Goal: Task Accomplishment & Management: Manage account settings

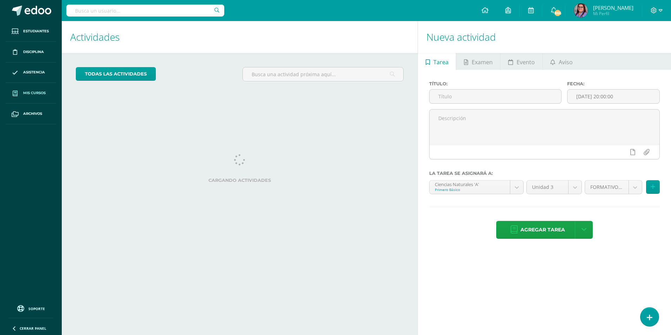
click at [35, 97] on link "Mis cursos" at bounding box center [31, 93] width 51 height 21
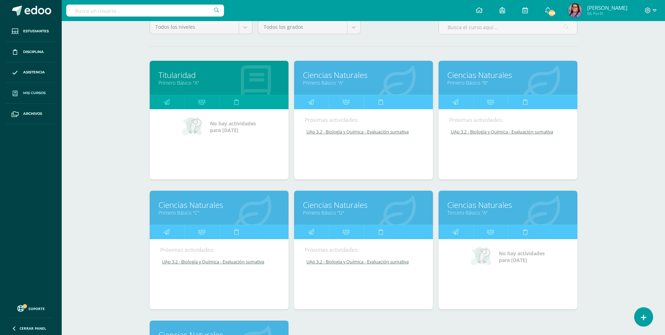
scroll to position [70, 0]
click at [339, 130] on link "UAp 3.2 - Biología y Química - Evaluación sumativa" at bounding box center [364, 131] width 119 height 6
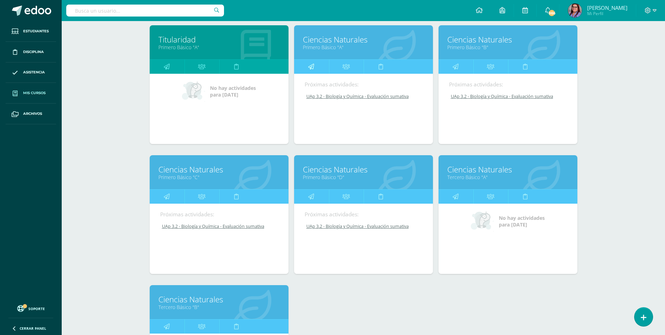
click at [313, 63] on icon at bounding box center [311, 67] width 6 height 14
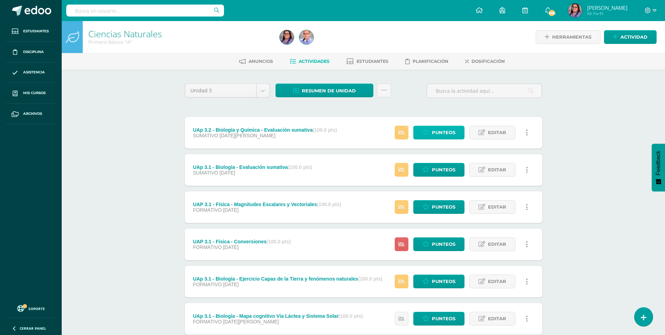
click at [439, 133] on span "Punteos" at bounding box center [444, 132] width 24 height 13
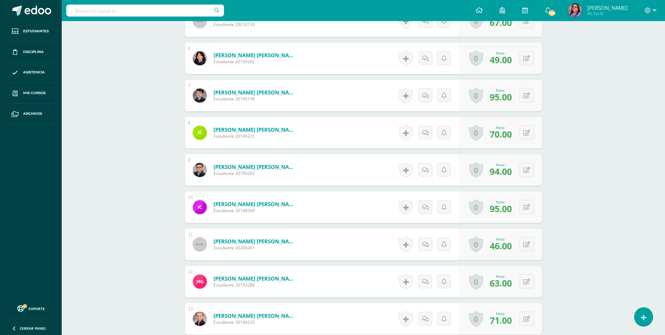
scroll to position [388, 0]
click at [528, 131] on icon at bounding box center [527, 132] width 7 height 6
type input "80"
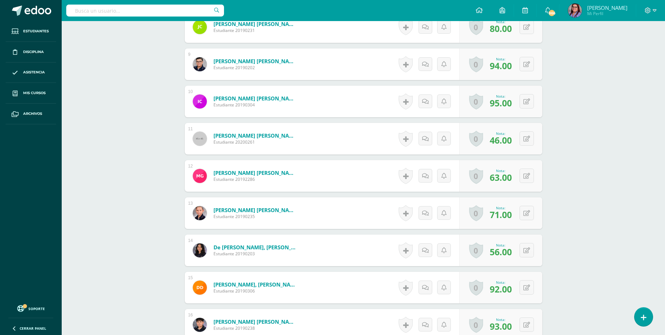
scroll to position [528, 0]
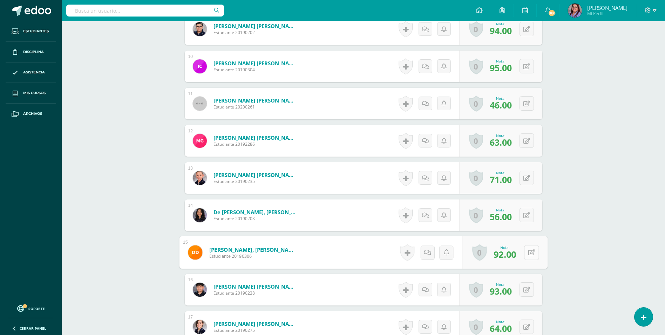
click at [527, 253] on button at bounding box center [531, 252] width 15 height 15
type input "95"
